Goal: Task Accomplishment & Management: Use online tool/utility

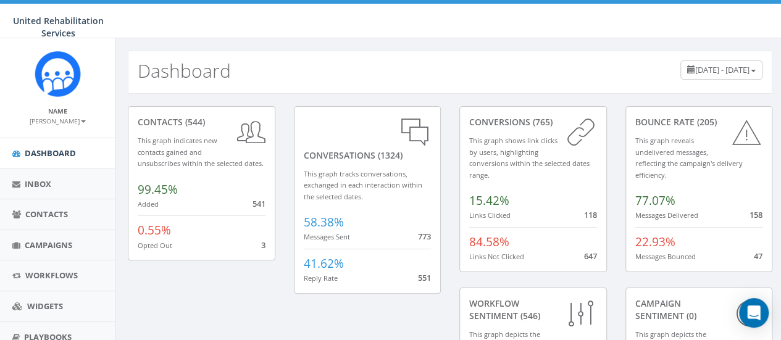
click at [53, 245] on span "Campaigns" at bounding box center [49, 245] width 48 height 11
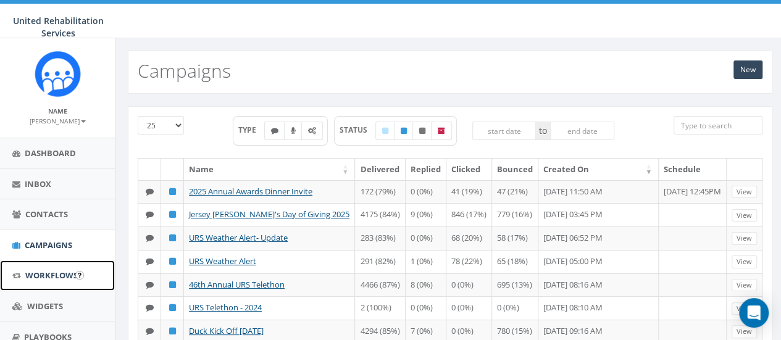
click at [46, 277] on span "Workflows" at bounding box center [51, 275] width 53 height 11
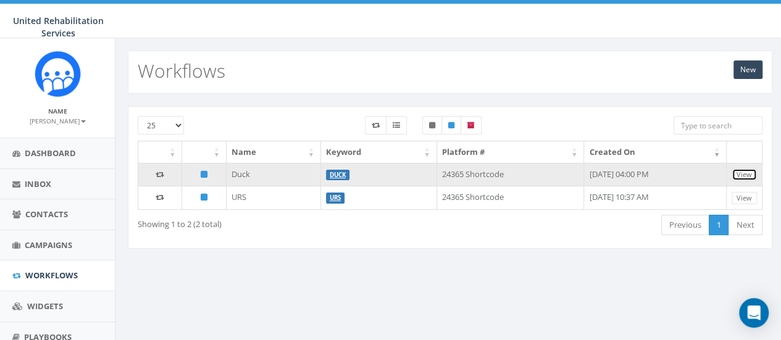
click at [743, 174] on link "View" at bounding box center [744, 175] width 25 height 13
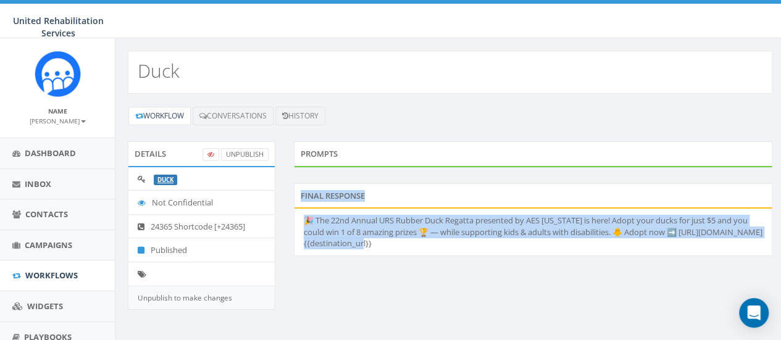
drag, startPoint x: 385, startPoint y: 248, endPoint x: 297, endPoint y: 200, distance: 100.1
click at [297, 200] on div "Final Response 🎉 The 22nd Annual URS Rubber Duck Regatta presented by AES Ohio …" at bounding box center [533, 219] width 479 height 73
copy div "Final Response 🎉 The 22nd Annual URS Rubber Duck Regatta presented by AES Ohio …"
click at [255, 149] on link "UnPublish" at bounding box center [245, 154] width 48 height 13
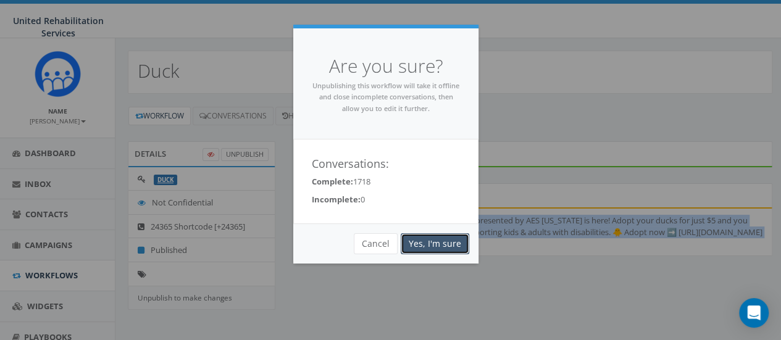
click at [439, 242] on link "Yes, I'm sure" at bounding box center [435, 243] width 69 height 21
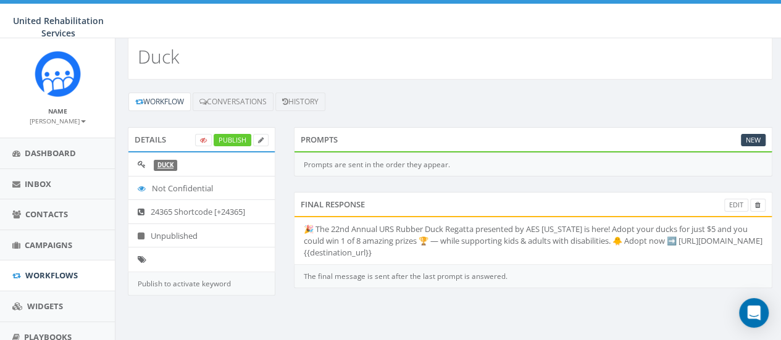
scroll to position [106, 0]
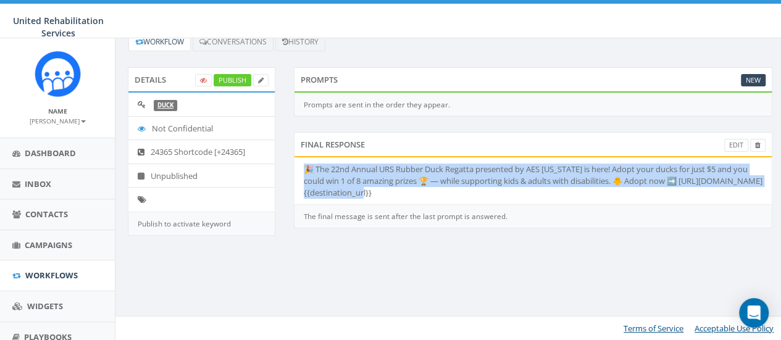
drag, startPoint x: 303, startPoint y: 166, endPoint x: 383, endPoint y: 197, distance: 86.0
click at [383, 197] on li "🎉 The 22nd Annual URS Rubber Duck Regatta presented by AES [US_STATE] is here! …" at bounding box center [534, 181] width 478 height 47
click at [400, 191] on li "🎉 The 22nd Annual URS Rubber Duck Regatta presented by AES [US_STATE] is here! …" at bounding box center [534, 181] width 478 height 47
click at [732, 141] on link "Edit" at bounding box center [737, 145] width 24 height 13
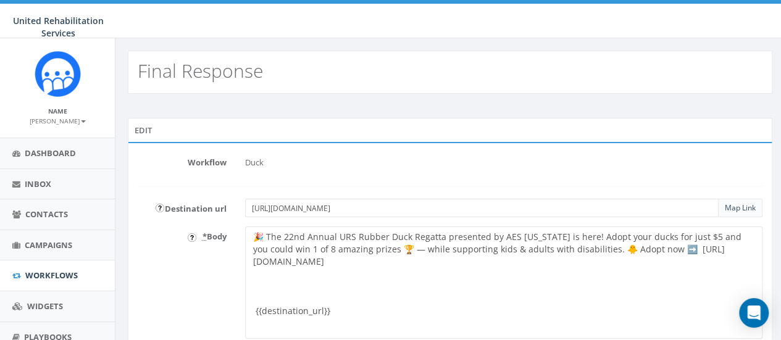
drag, startPoint x: 336, startPoint y: 301, endPoint x: 251, endPoint y: 224, distance: 114.1
click at [251, 224] on form "Workflow Duck Destination url [URL][DOMAIN_NAME] Map Link * Body 🎉 The 22nd Ann…" at bounding box center [450, 269] width 625 height 233
paste textarea "ank you for supporting the 22nd Annual URS Rubber Duck Regatta presented by AES…"
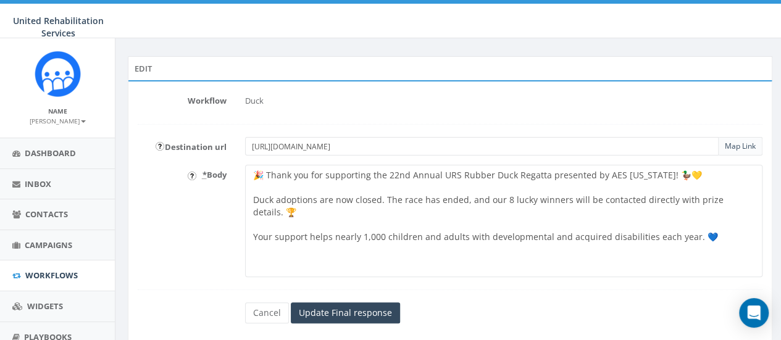
scroll to position [106, 0]
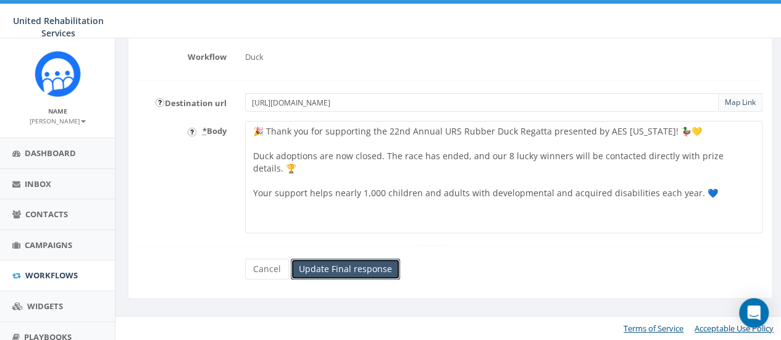
click at [348, 268] on input "Update Final response" at bounding box center [345, 269] width 109 height 21
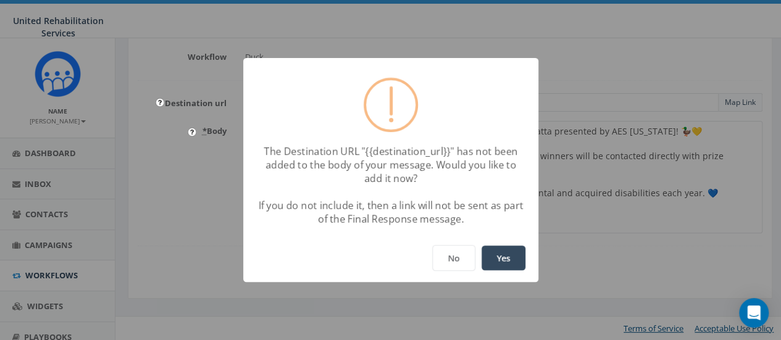
click at [503, 256] on button "Yes" at bounding box center [504, 258] width 44 height 25
type textarea "🎉 Thank you for supporting the 22nd Annual URS Rubber Duck Regatta presented by…"
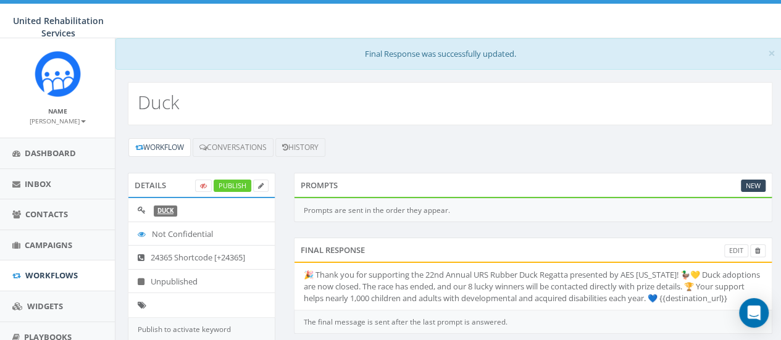
click at [361, 291] on li "🎉 Thank you for supporting the 22nd Annual URS Rubber Duck Regatta presented by…" at bounding box center [534, 286] width 478 height 47
click at [736, 245] on link "Edit" at bounding box center [737, 251] width 24 height 13
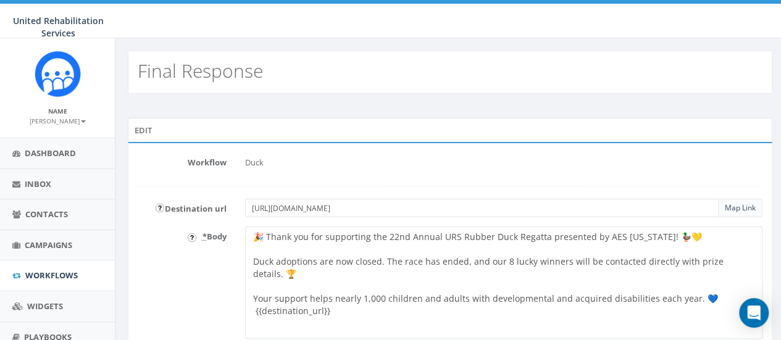
click at [356, 284] on textarea "🎉 Thank you for supporting the 22nd Annual URS Rubber Duck Regatta presented by…" at bounding box center [504, 283] width 518 height 112
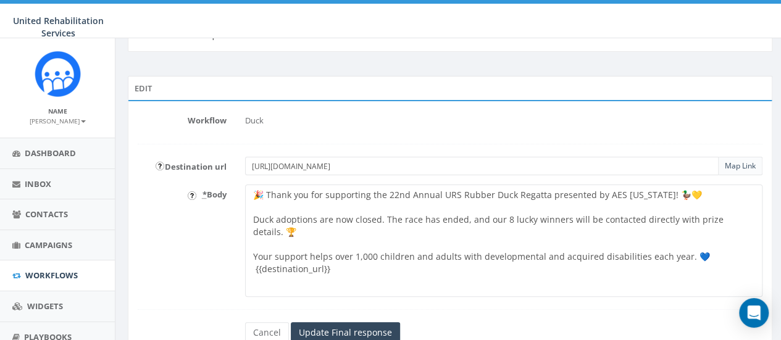
scroll to position [62, 0]
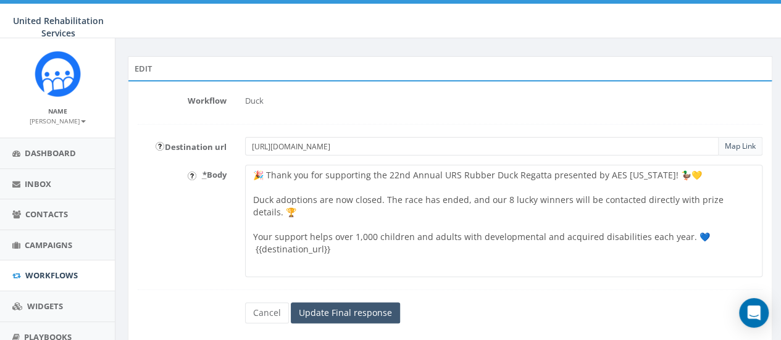
type textarea "🎉 Thank you for supporting the 22nd Annual URS Rubber Duck Regatta presented by…"
click at [337, 314] on input "Update Final response" at bounding box center [345, 313] width 109 height 21
